Goal: Task Accomplishment & Management: Use online tool/utility

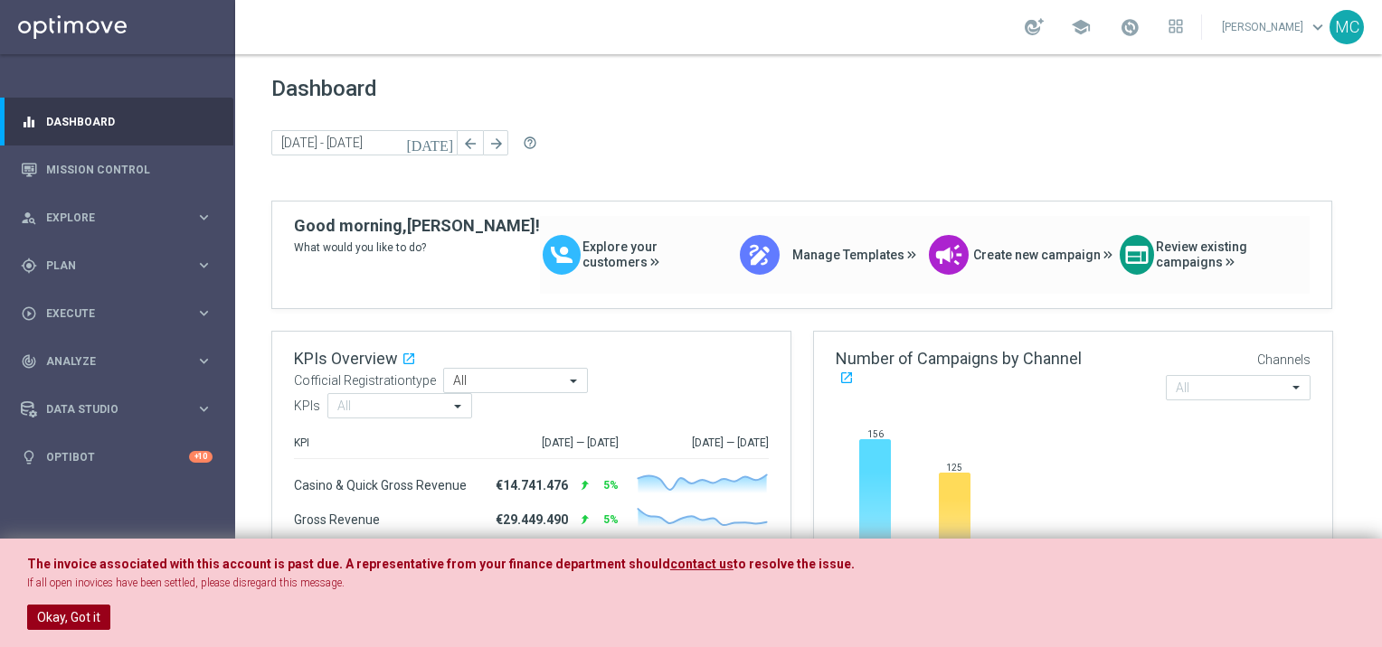
click at [82, 605] on button "Okay, Got it" at bounding box center [68, 617] width 83 height 25
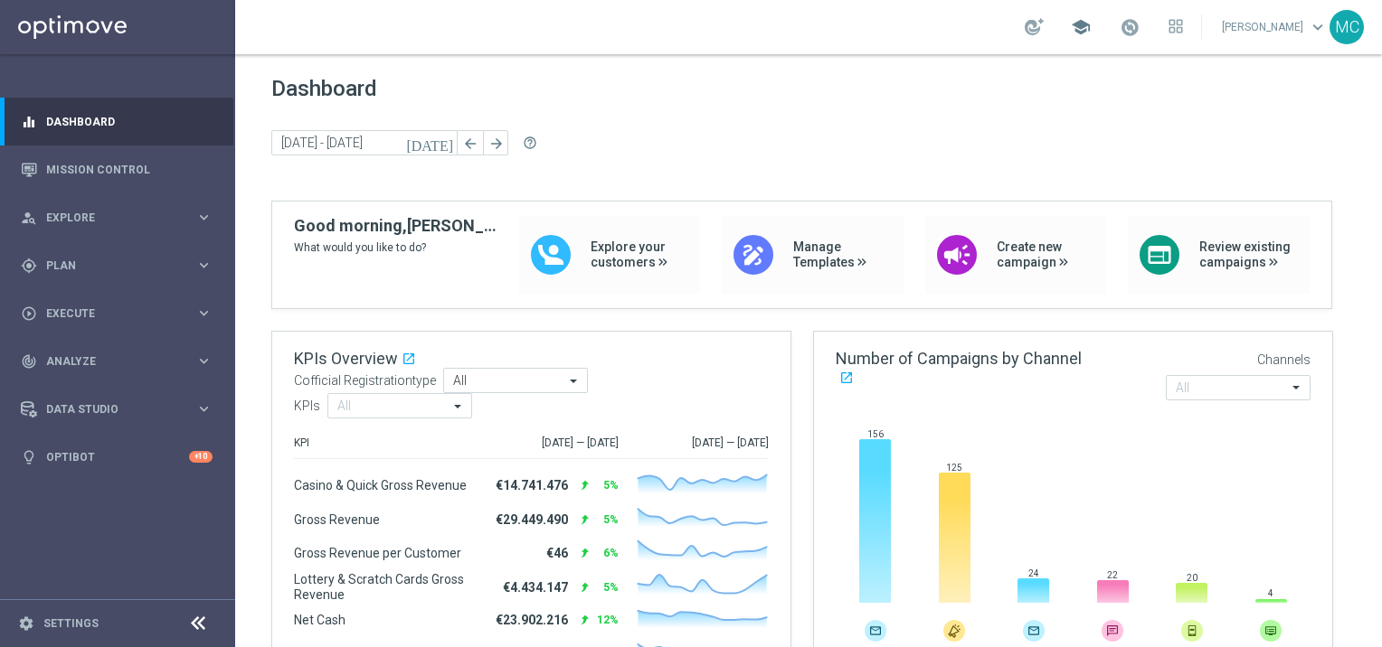
click at [1081, 33] on span "school" at bounding box center [1081, 27] width 20 height 20
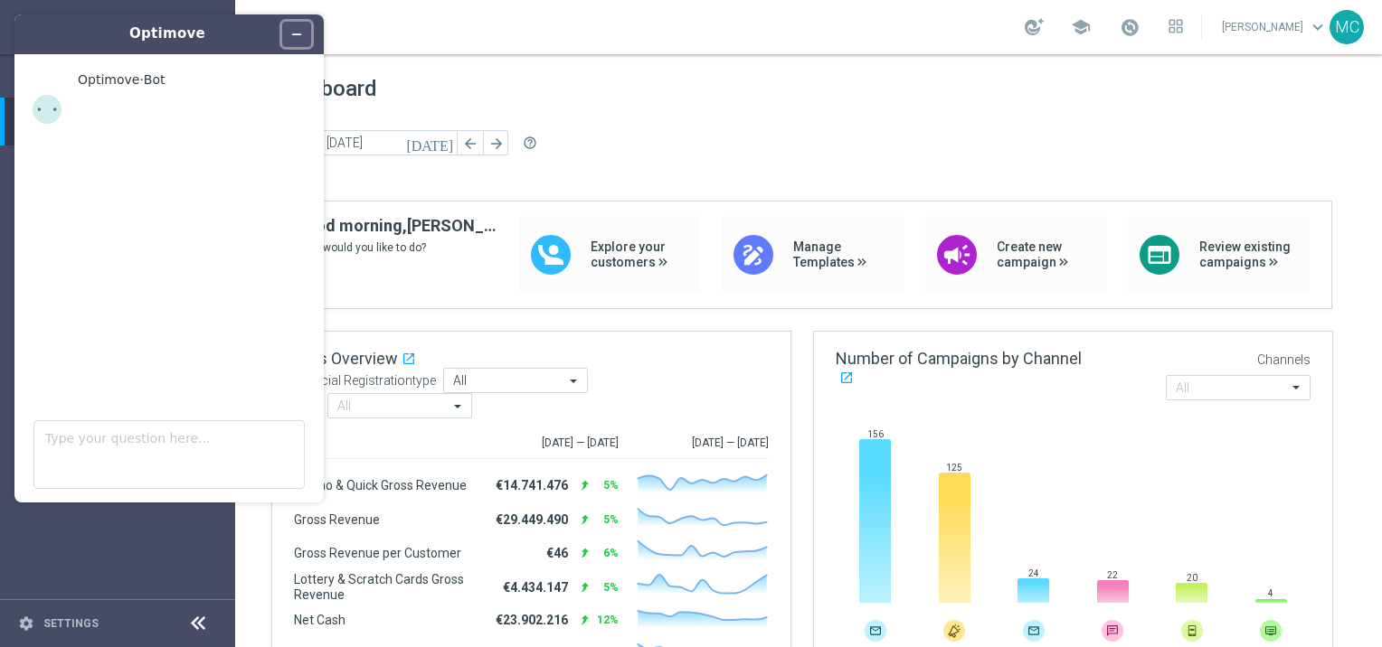
click at [299, 33] on icon "Minimize widget" at bounding box center [296, 34] width 13 height 13
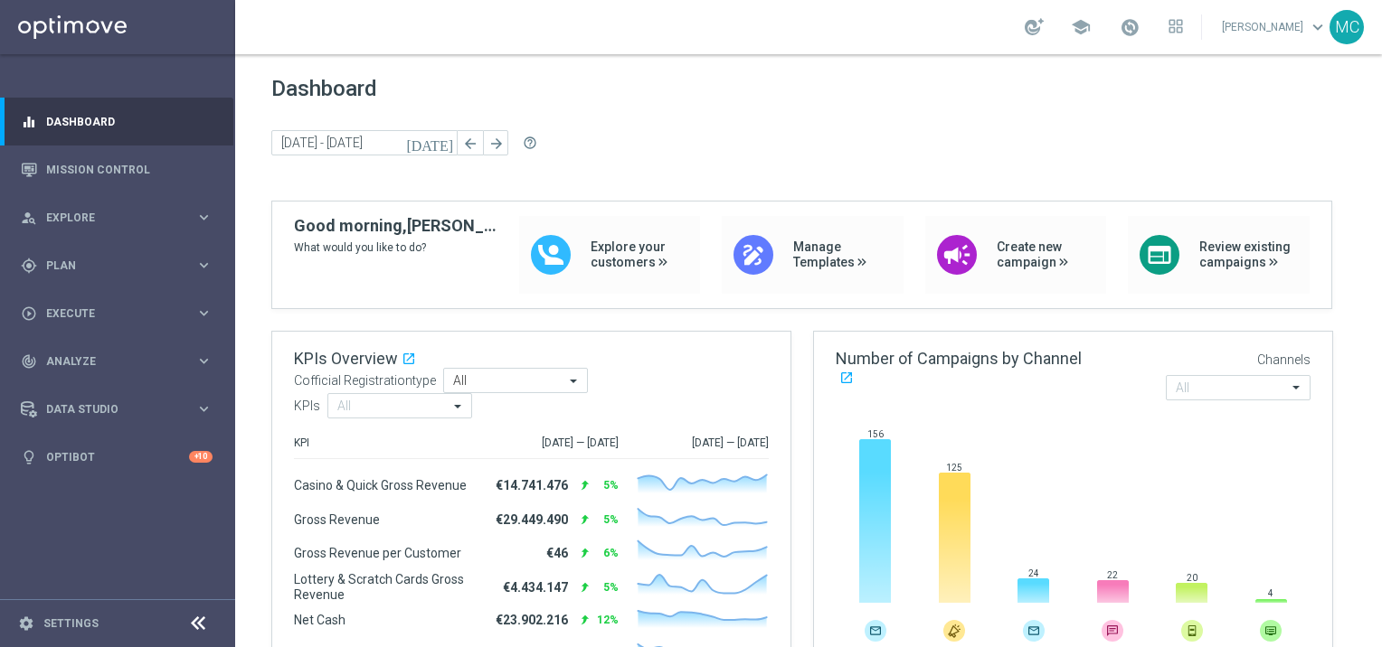
click at [1164, 19] on div "school" at bounding box center [1104, 27] width 158 height 31
click at [1168, 22] on icon at bounding box center [1175, 26] width 14 height 14
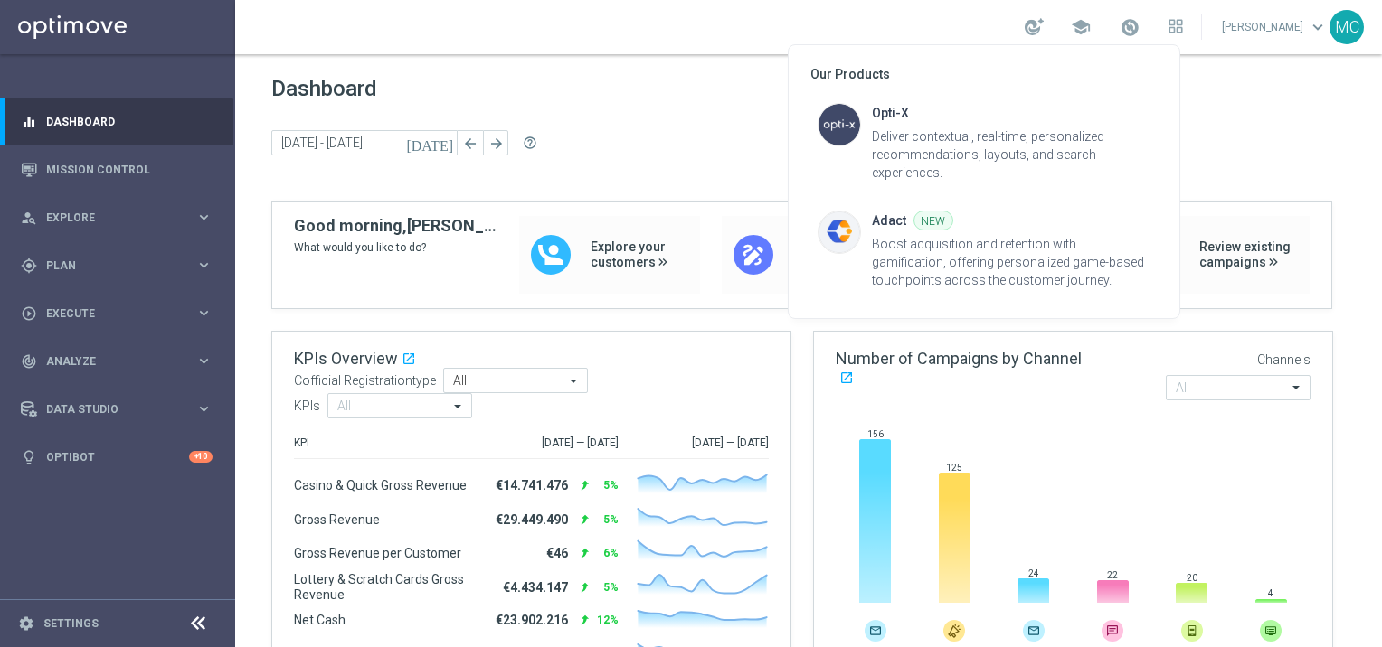
click at [1273, 18] on div at bounding box center [691, 323] width 1382 height 647
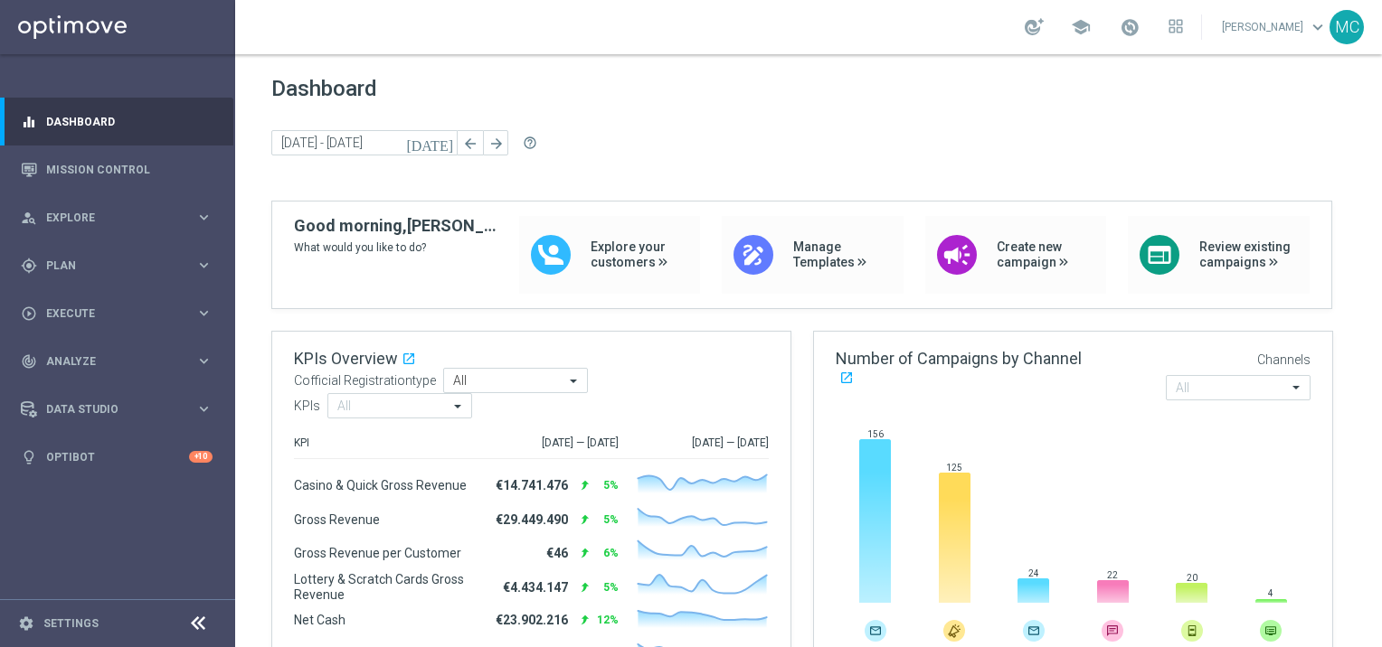
click at [1270, 29] on link "[PERSON_NAME] keyboard_arrow_down" at bounding box center [1274, 27] width 109 height 27
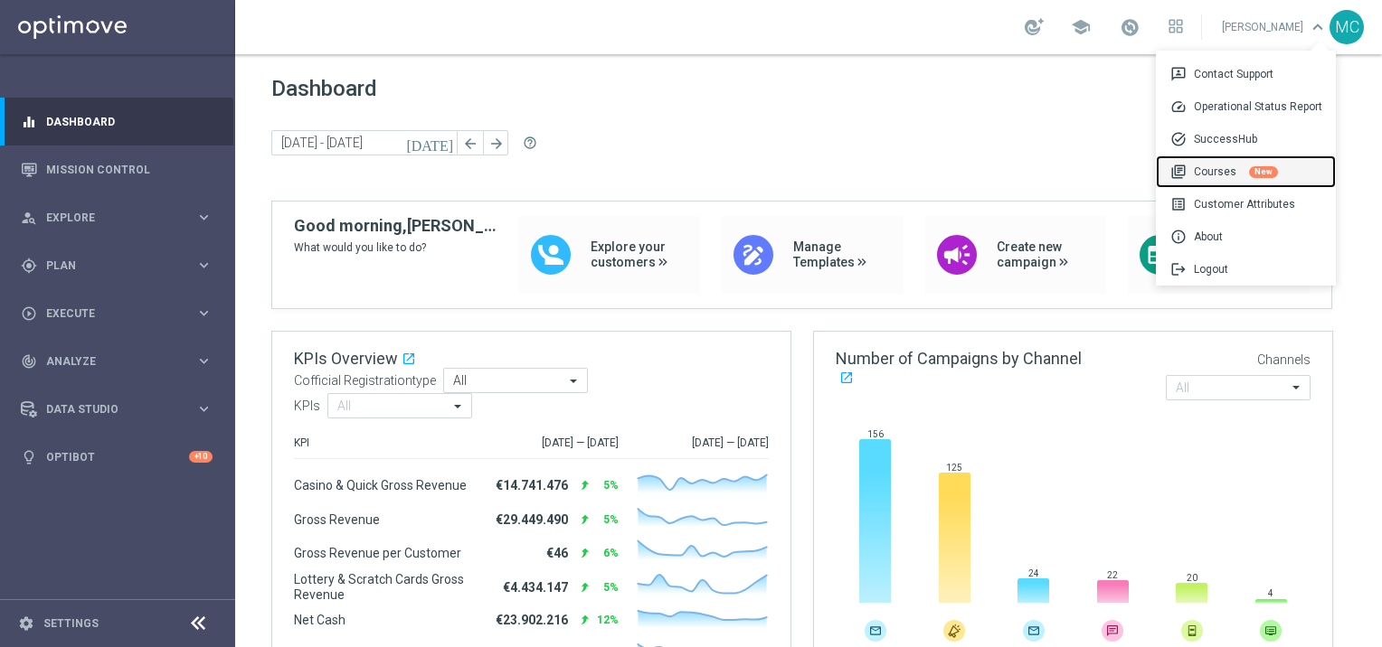
click at [1230, 177] on div "library_books Courses New" at bounding box center [1246, 172] width 180 height 33
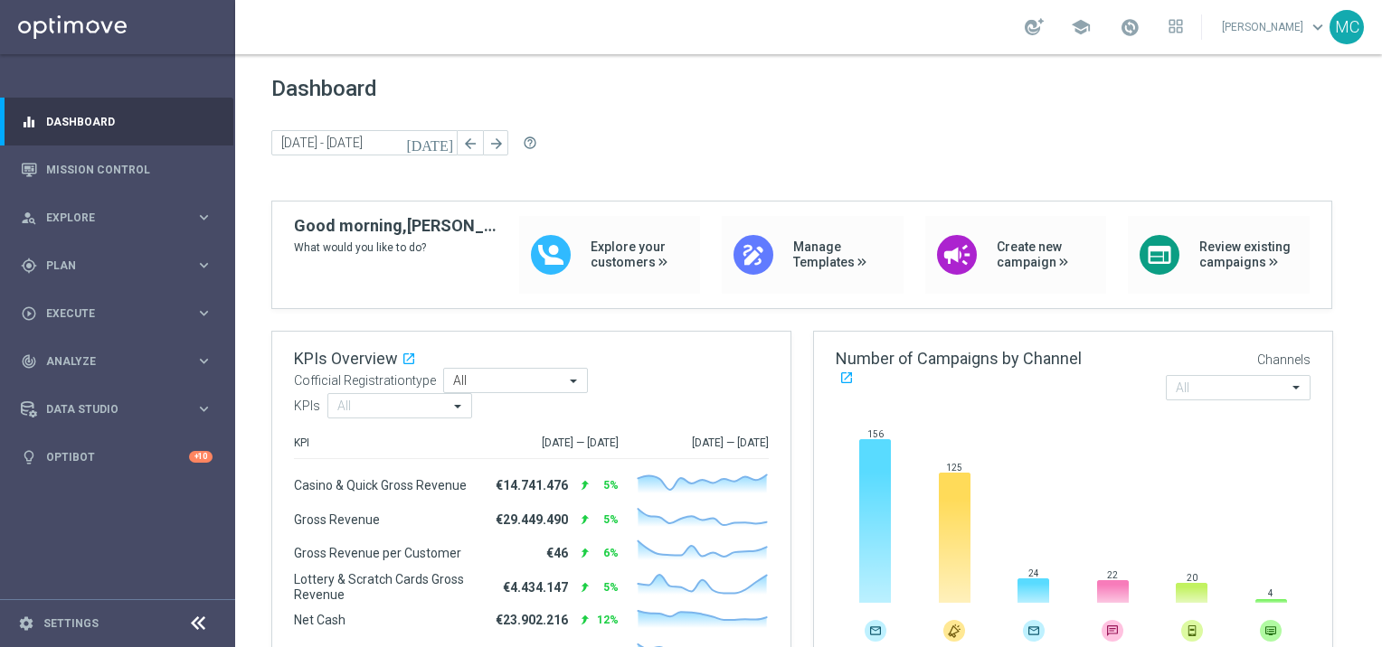
click at [1284, 29] on link "[PERSON_NAME] keyboard_arrow_down" at bounding box center [1274, 27] width 109 height 27
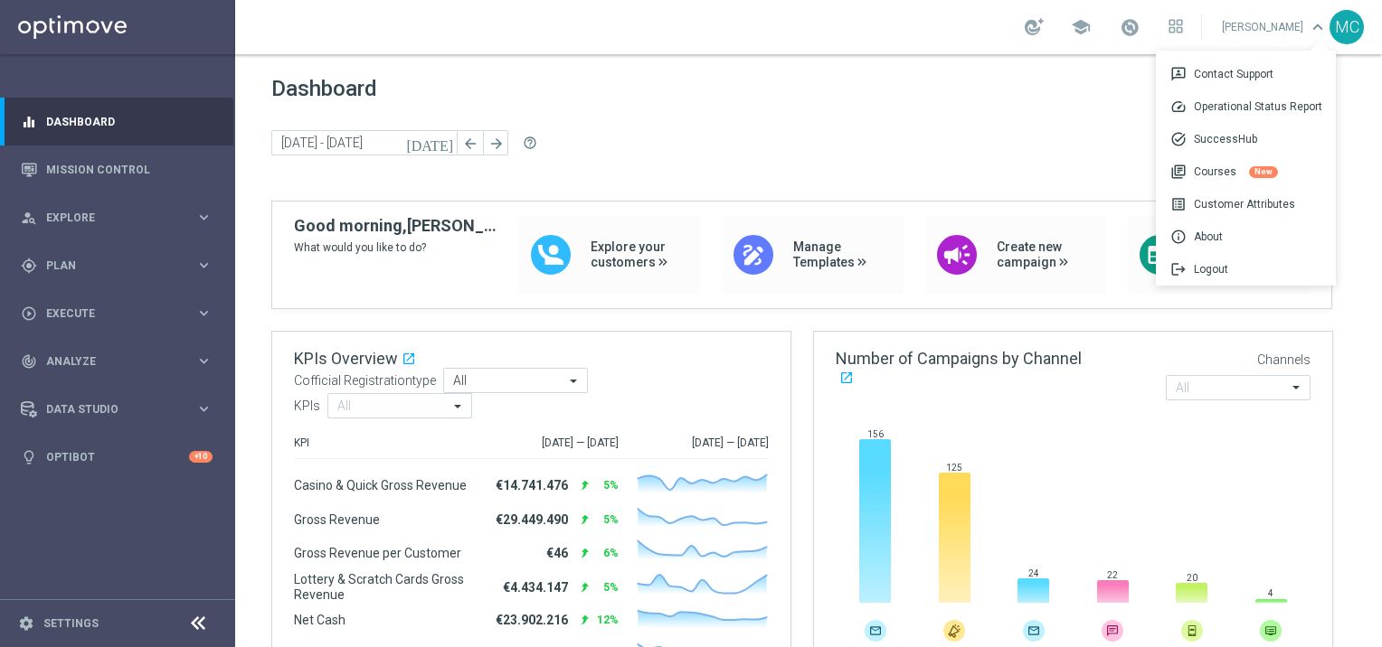
click at [1056, 106] on div "Dashboard [DATE] [DATE] - [DATE] arrow_back arrow_forward help_outline" at bounding box center [808, 138] width 1074 height 125
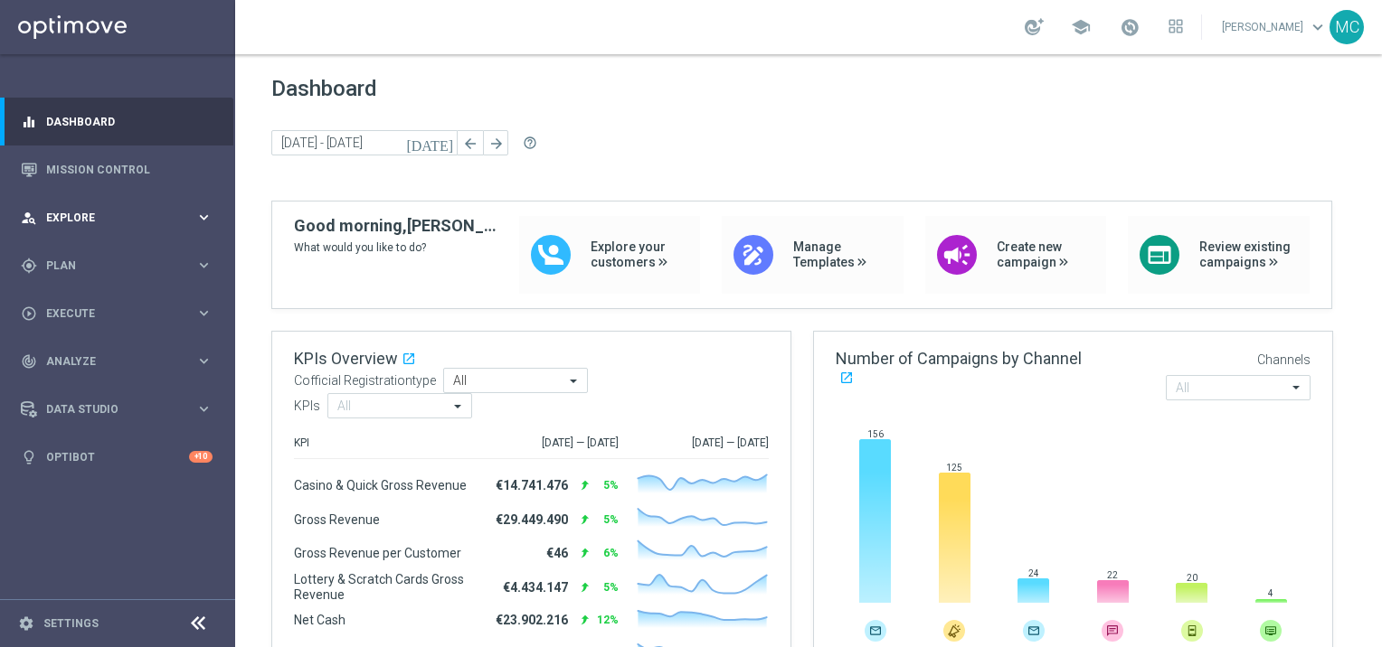
click at [88, 228] on div "person_search Explore keyboard_arrow_right" at bounding box center [116, 218] width 233 height 48
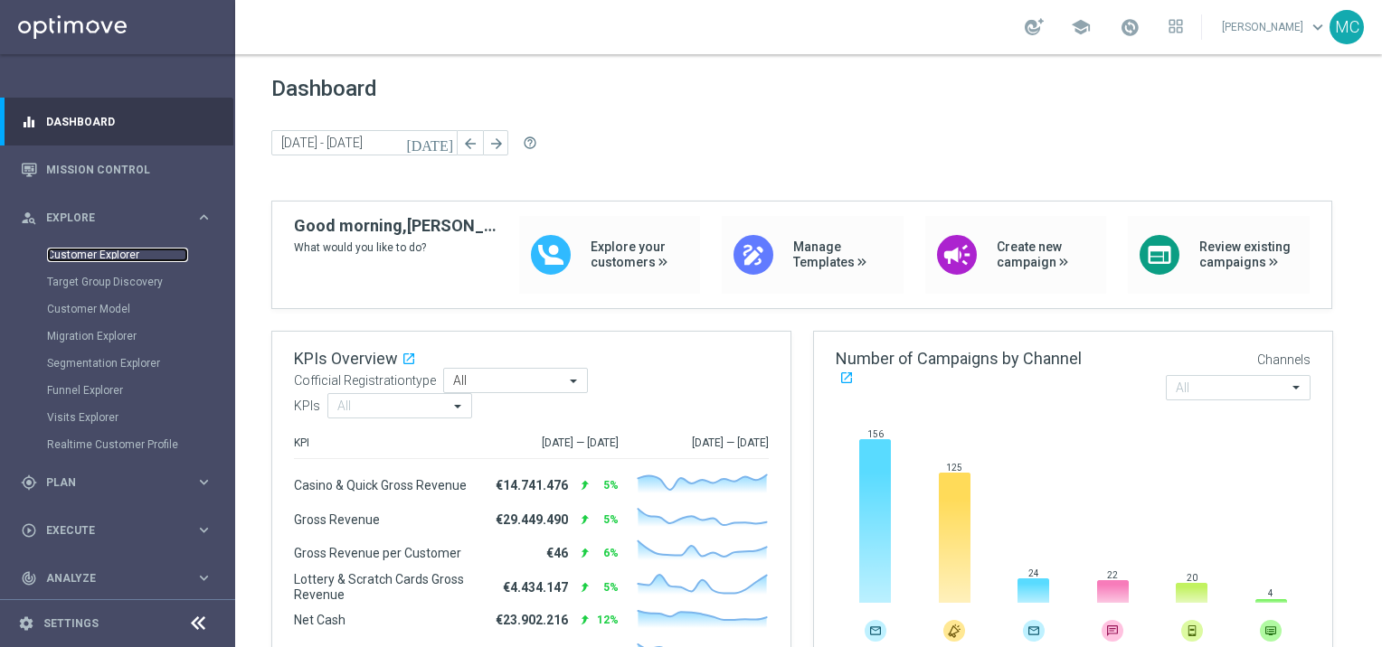
click at [91, 255] on link "Customer Explorer" at bounding box center [117, 255] width 141 height 14
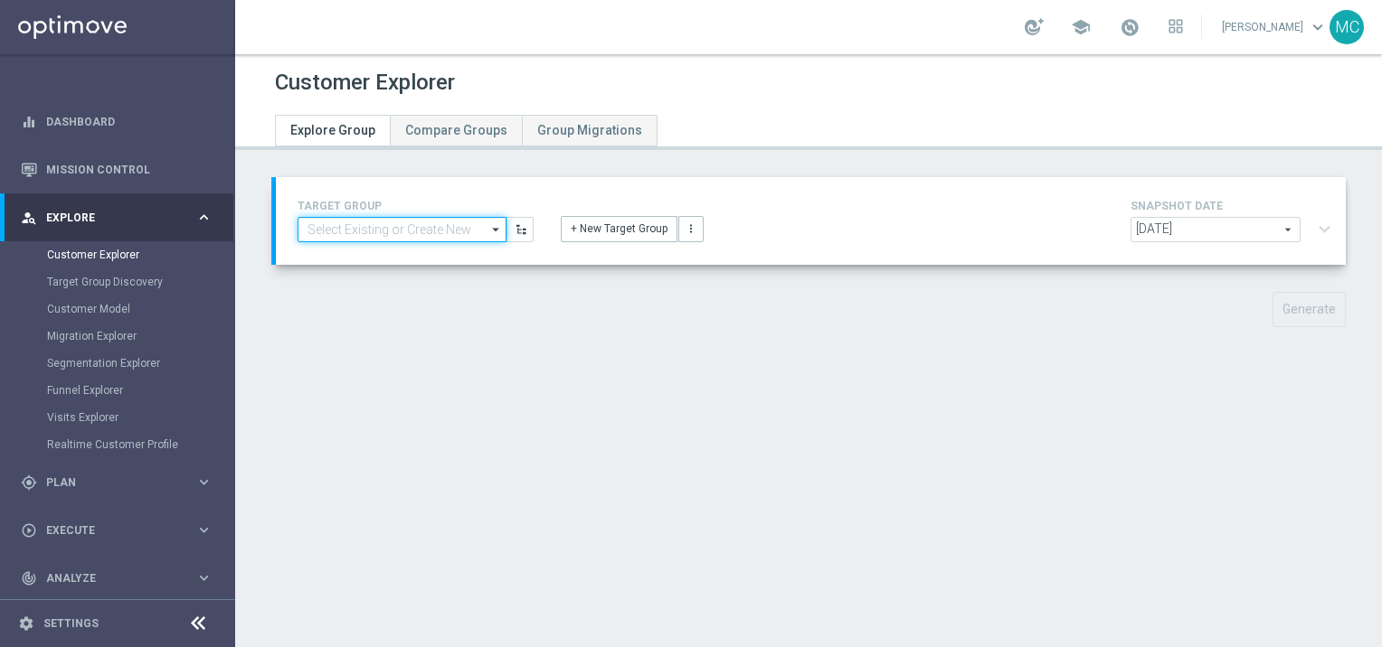
click at [458, 230] on input at bounding box center [401, 229] width 209 height 25
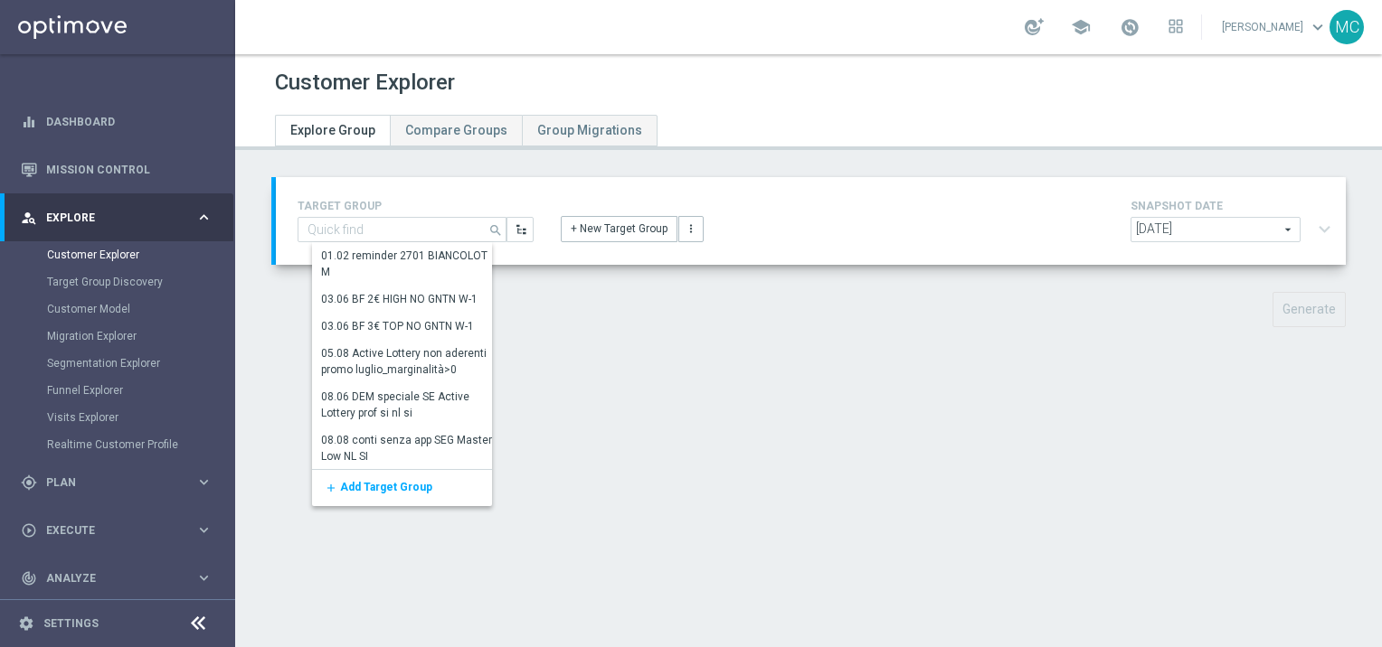
click at [637, 167] on div "Customer Explorer Explore Group Compare Groups Group Migrations TARGET GROUP se…" at bounding box center [808, 350] width 1147 height 593
